Goal: Information Seeking & Learning: Learn about a topic

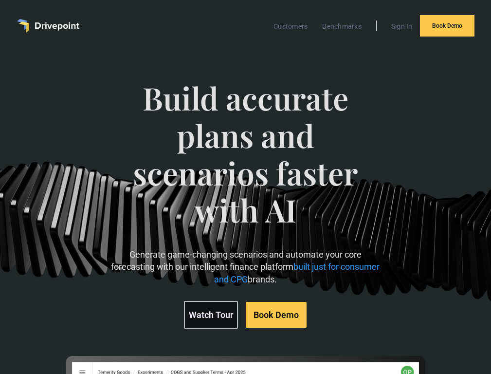
scroll to position [3267, 0]
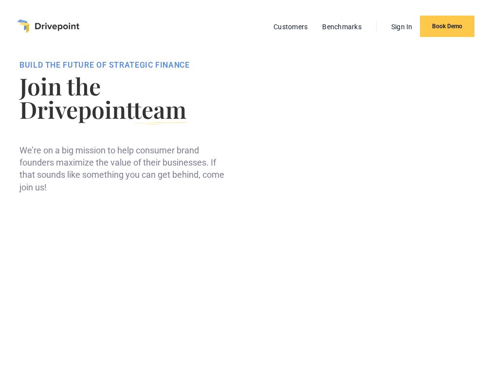
scroll to position [409, 0]
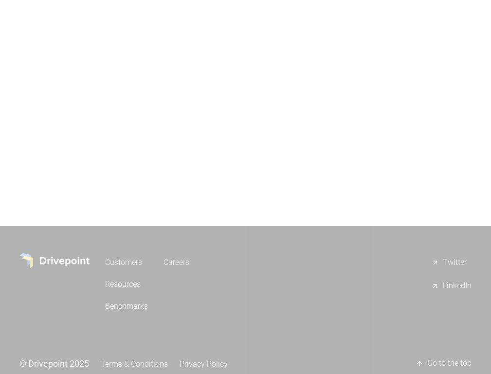
click at [105, 253] on link "Customers" at bounding box center [126, 262] width 43 height 18
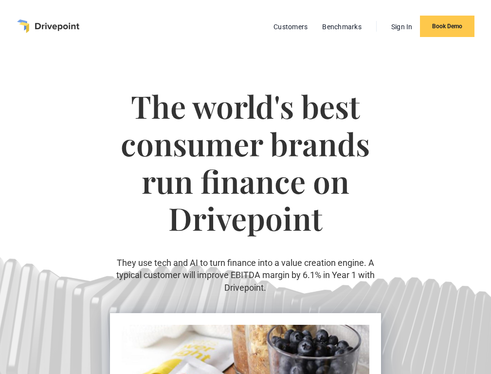
scroll to position [1650, 0]
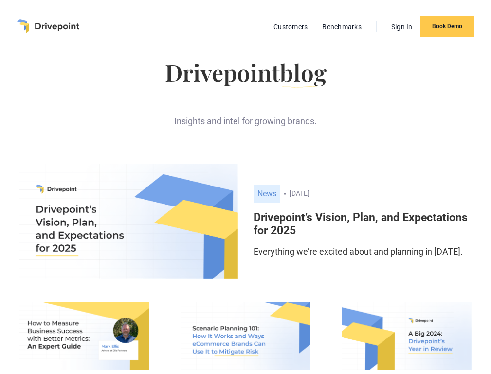
click at [362, 211] on h6 "Drivepoint’s Vision, Plan, and Expectations for 2025" at bounding box center [362, 224] width 218 height 27
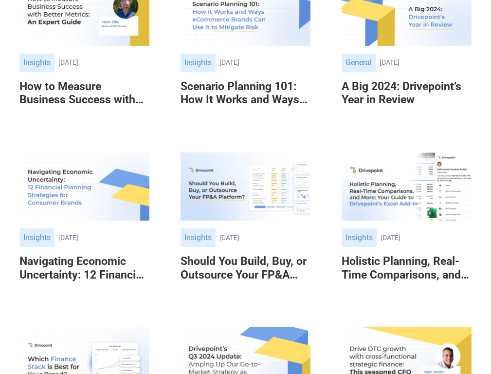
scroll to position [260, 0]
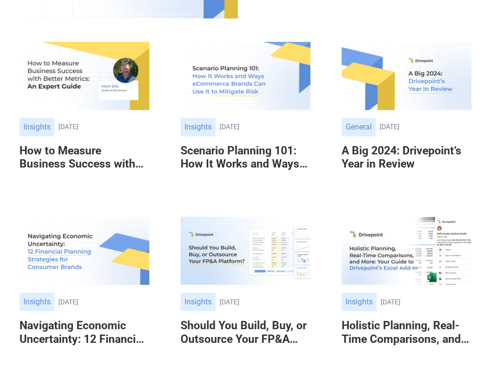
click at [406, 42] on link "Other General [DATE] [DATE] A Big 2024: Drivepoint’s Year in Review" at bounding box center [406, 113] width 130 height 143
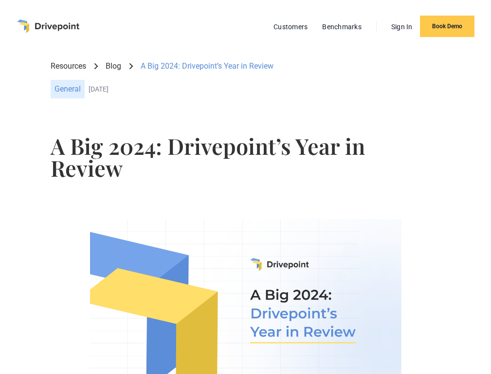
scroll to position [2619, 0]
